Goal: Find contact information: Find contact information

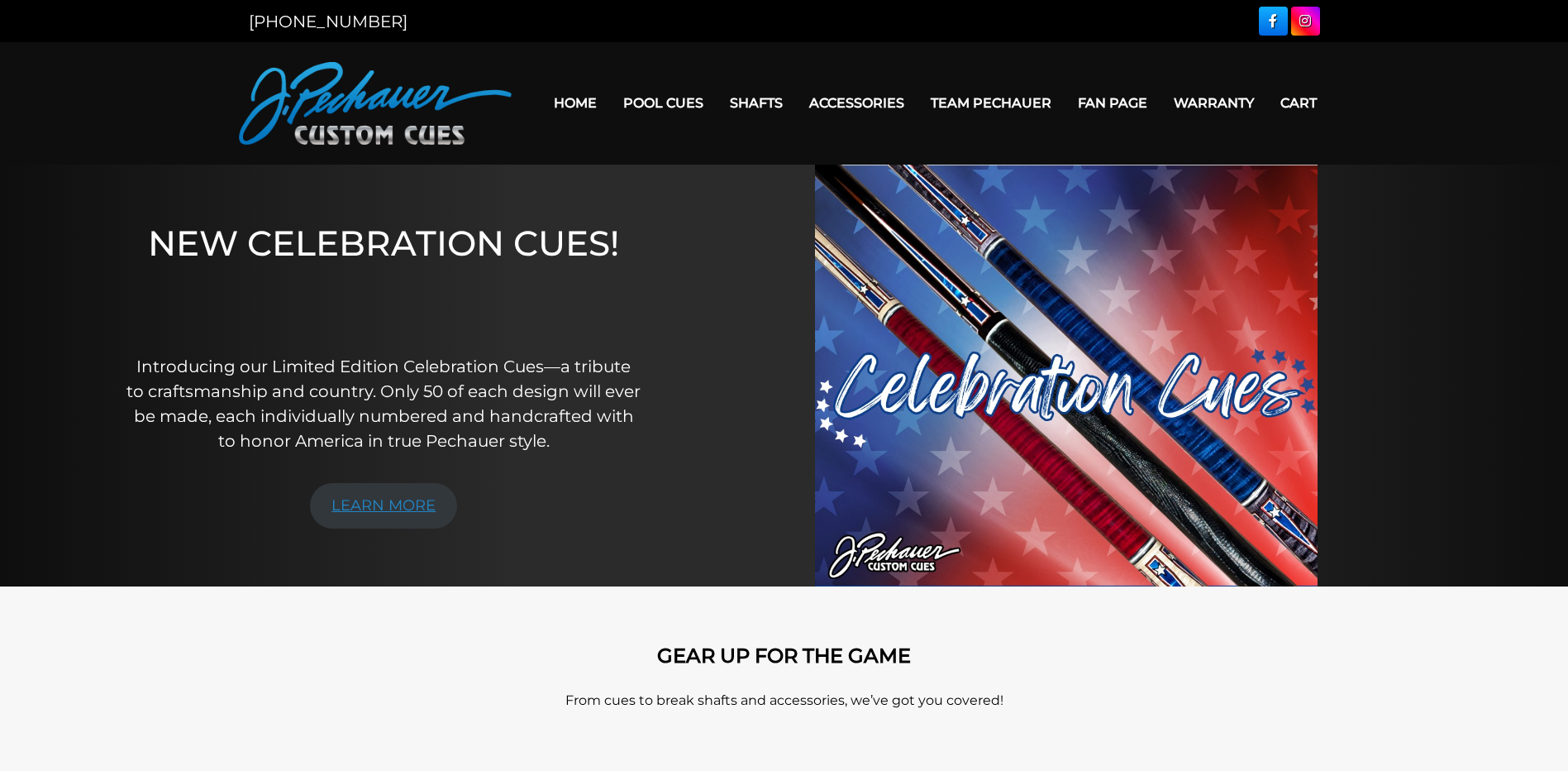
click at [399, 501] on link "LEARN MORE" at bounding box center [383, 505] width 147 height 45
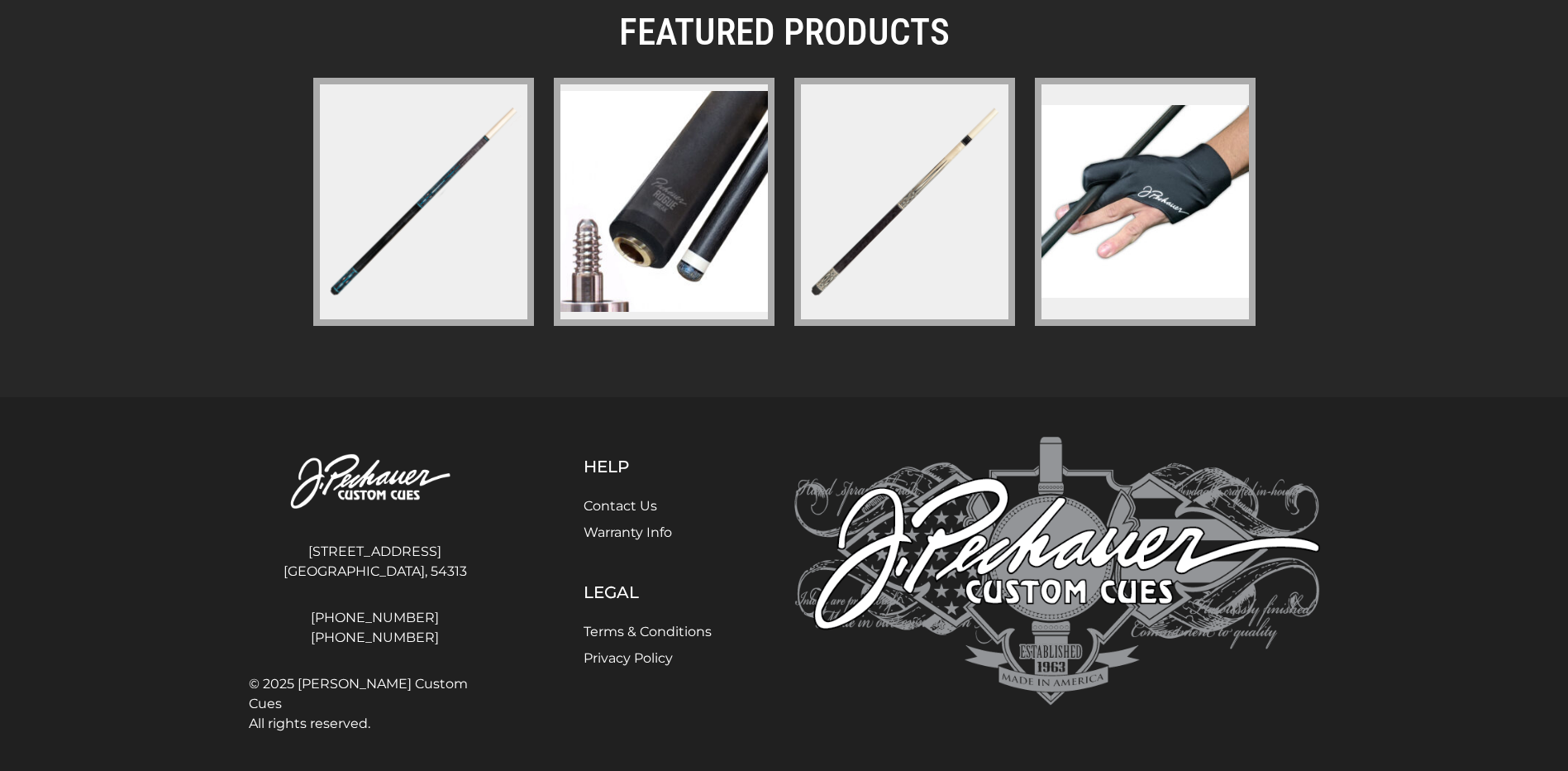
scroll to position [2381, 0]
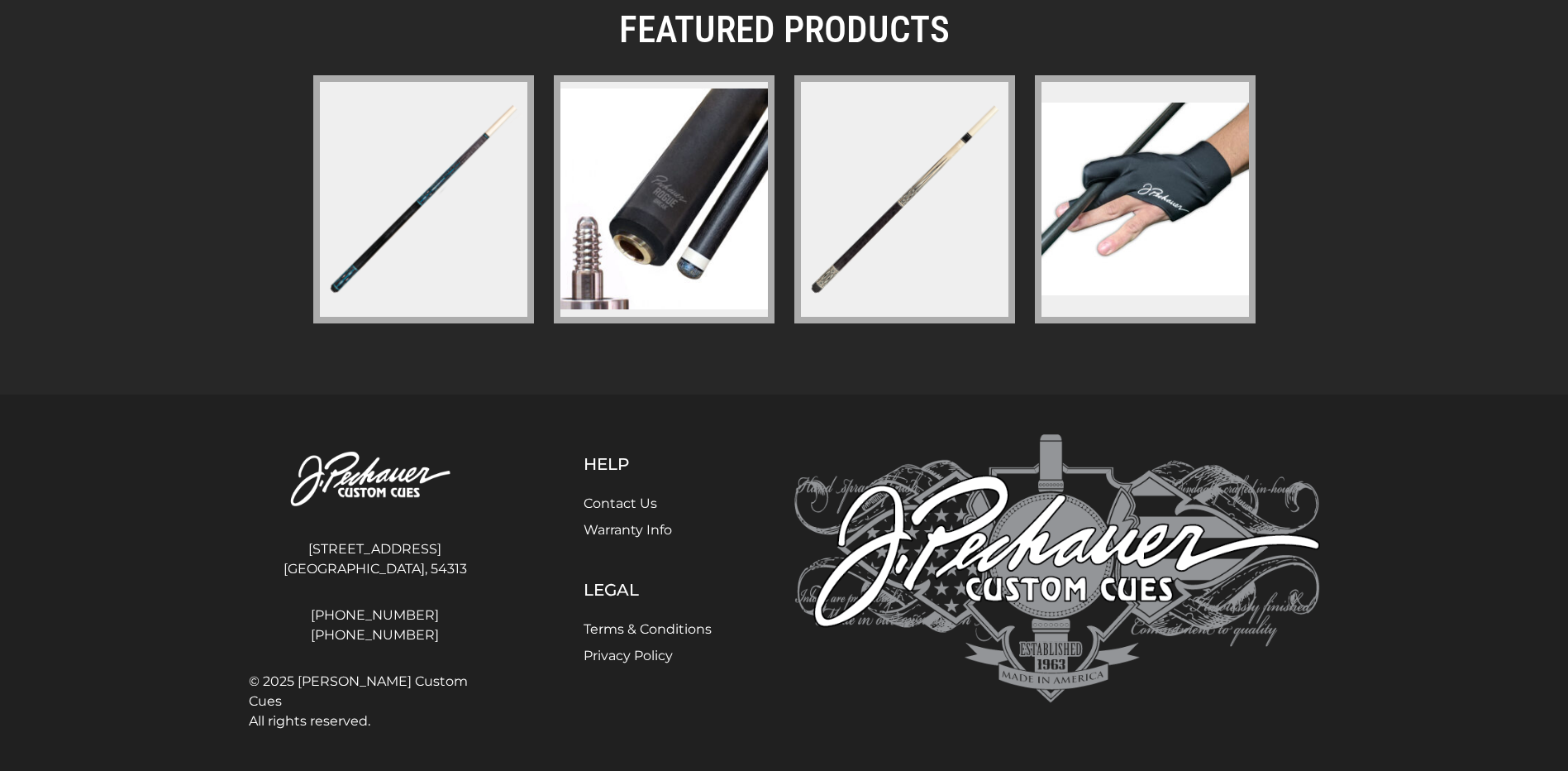
click at [634, 502] on link "Contact Us" at bounding box center [620, 504] width 74 height 16
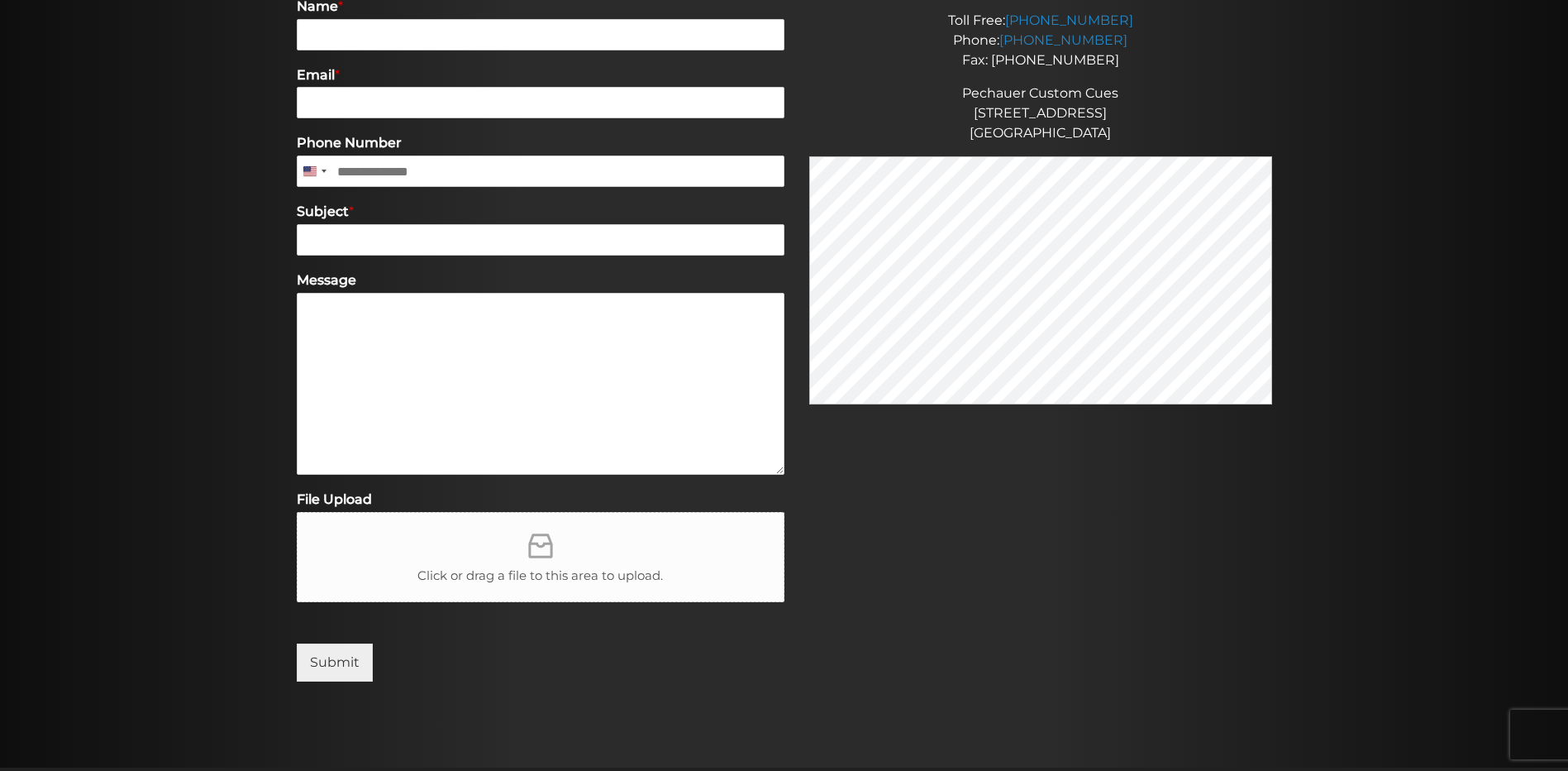
scroll to position [331, 0]
